Goal: Information Seeking & Learning: Find specific fact

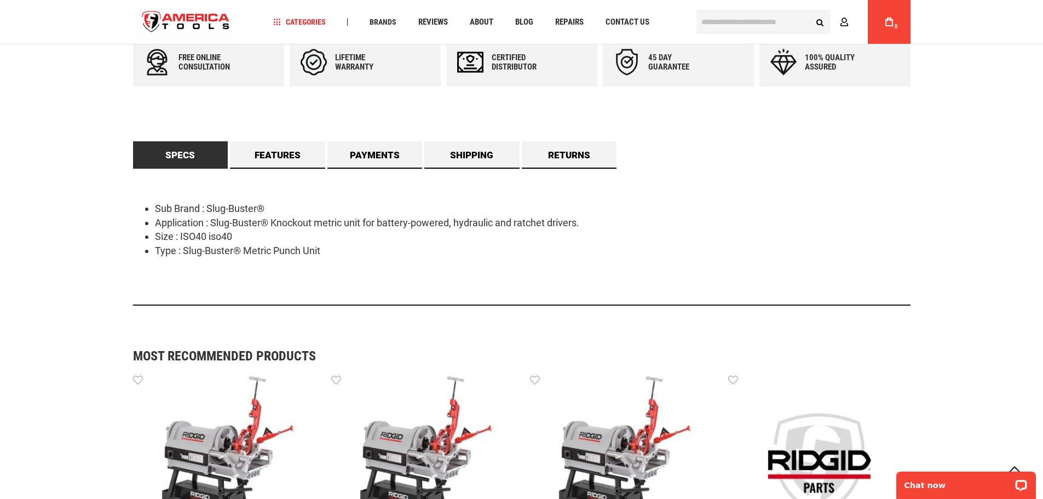
scroll to position [493, 0]
click at [288, 164] on link "Features" at bounding box center [277, 154] width 95 height 27
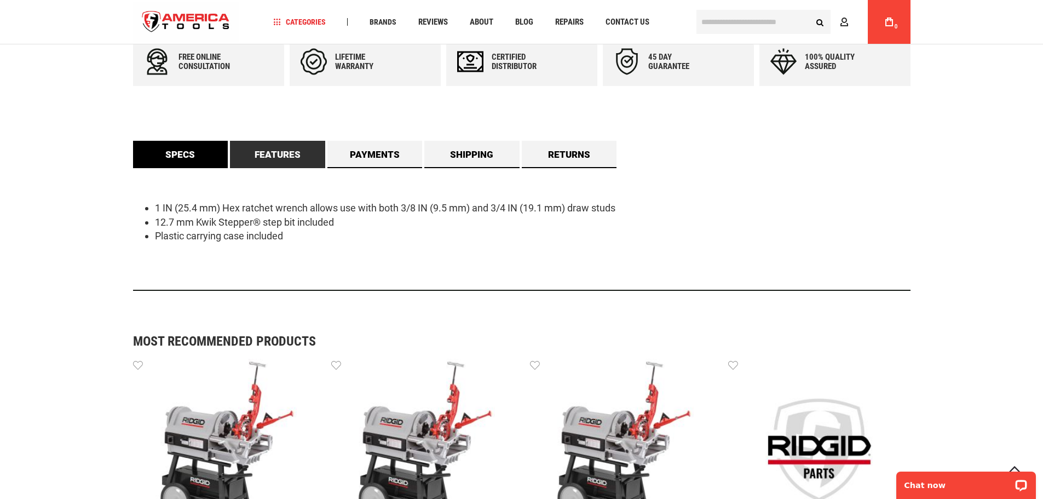
click at [197, 147] on link "Specs" at bounding box center [180, 154] width 95 height 27
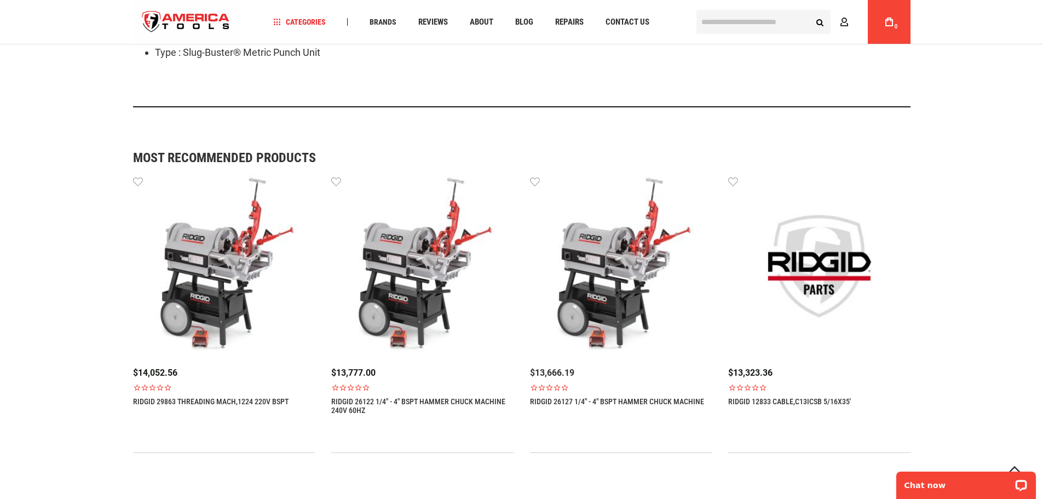
scroll to position [822, 0]
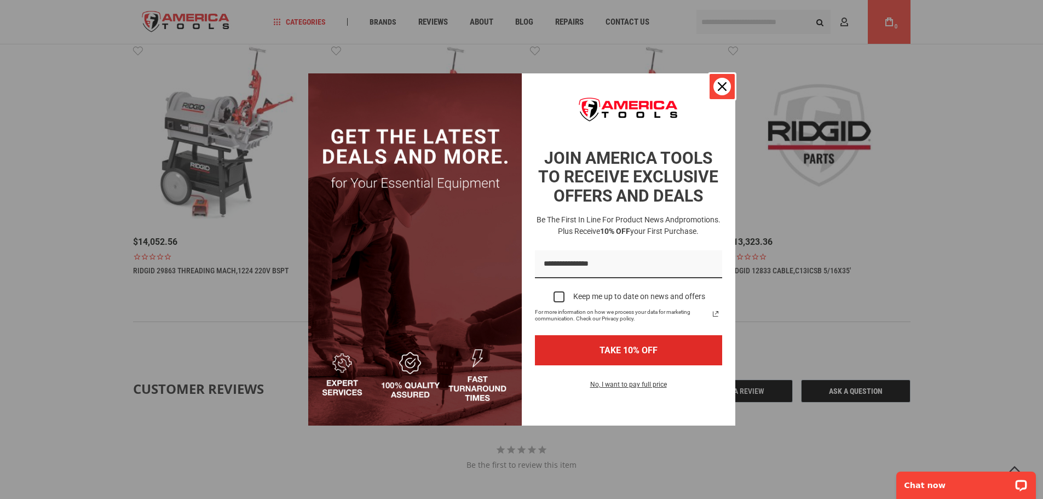
click at [725, 90] on icon "close icon" at bounding box center [722, 86] width 9 height 9
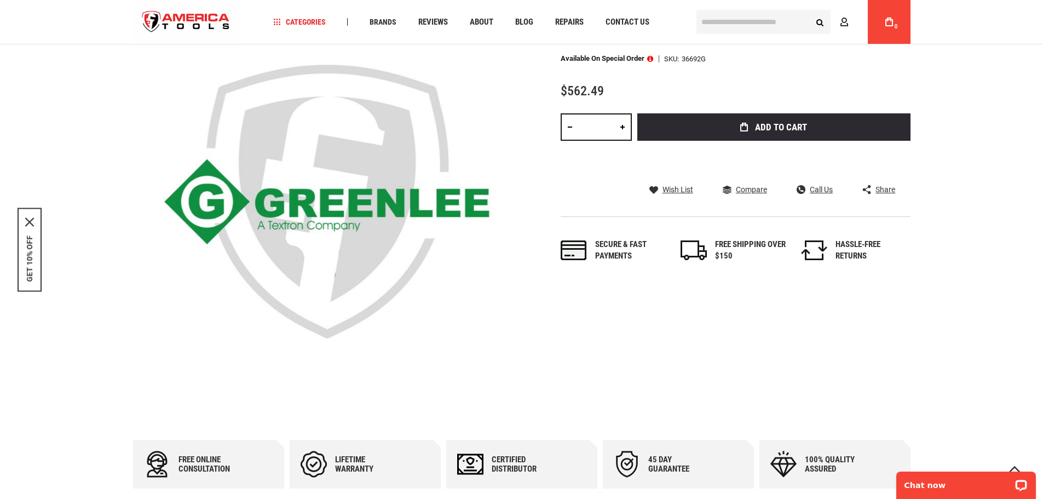
scroll to position [0, 0]
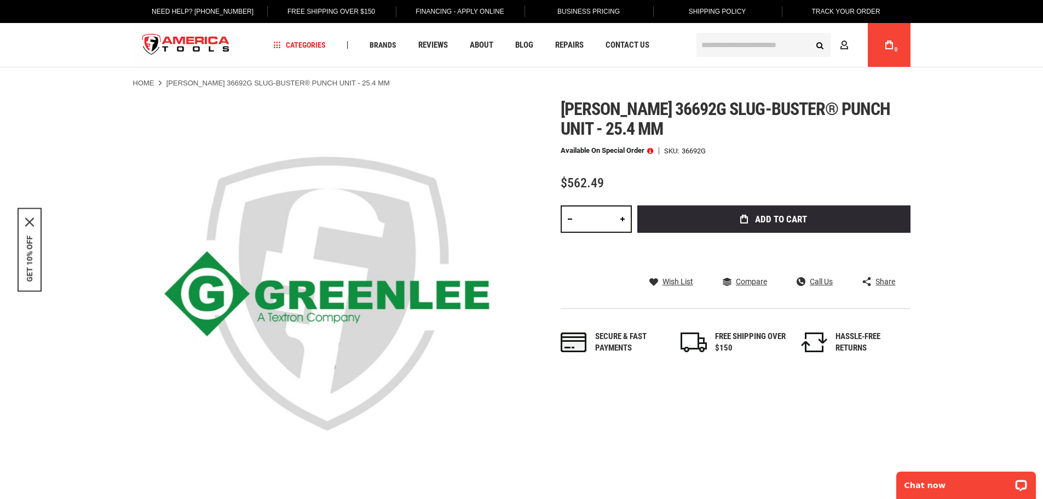
click at [653, 147] on span at bounding box center [650, 151] width 6 height 8
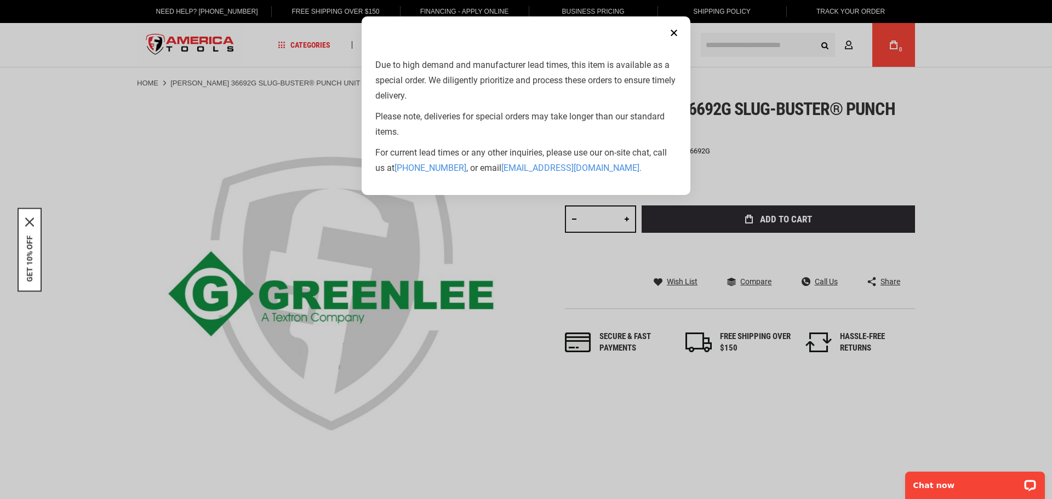
click at [674, 28] on button "Close" at bounding box center [674, 33] width 22 height 22
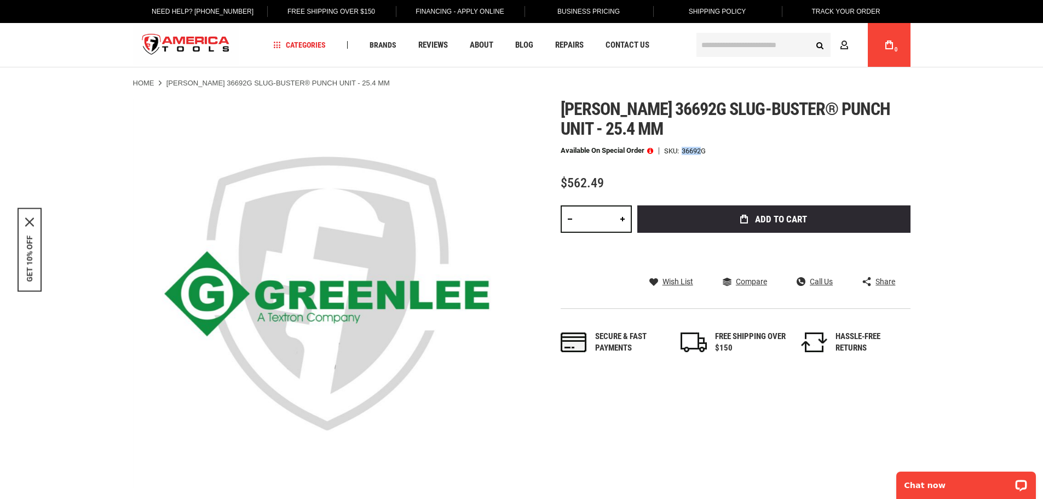
drag, startPoint x: 684, startPoint y: 152, endPoint x: 704, endPoint y: 151, distance: 19.7
click at [704, 151] on div "36692G" at bounding box center [694, 150] width 24 height 7
copy div "36692"
